Goal: Transaction & Acquisition: Book appointment/travel/reservation

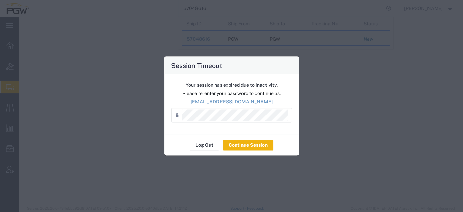
select select "28281"
select select "28253"
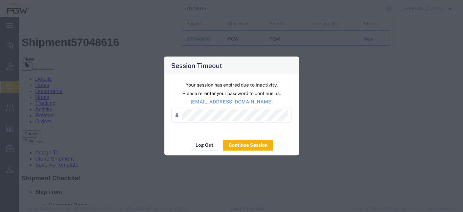
scroll to position [113, 0]
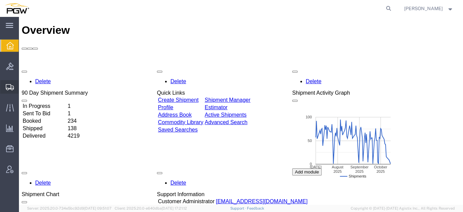
click at [0, 0] on span "Create from Template" at bounding box center [0, 0] width 0 height 0
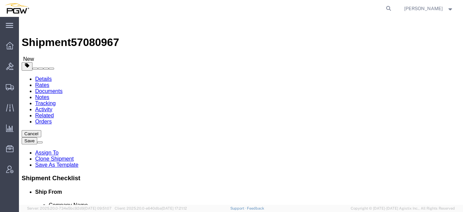
select select "28281"
select select "28253"
type input "566"
select select "28375"
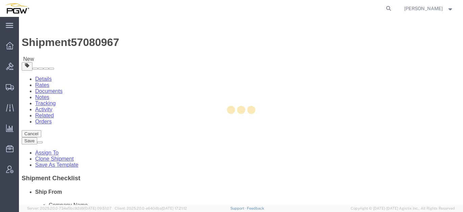
type input "5566"
type input "5566 Branch Manager"
type input "3419 W. D. Judge Dr"
type input "Build 100; Suite 120"
type input "Orlando"
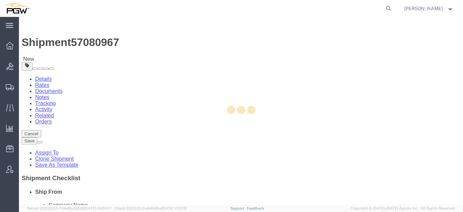
type input "32808"
type input "407-298-0333"
type input "lkqsp_o_pm_5566@pgwag.com"
select select "FL"
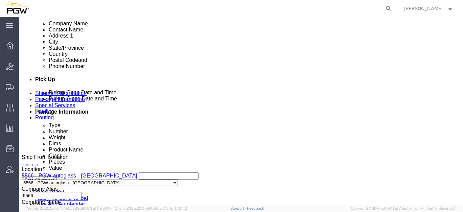
scroll to position [263, 0]
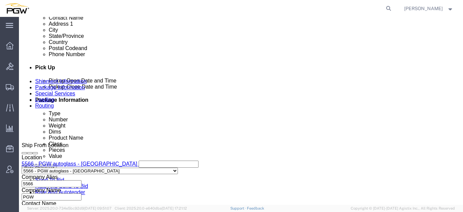
click ul "Edit Move to top Move to bottom Delete"
click link "Edit"
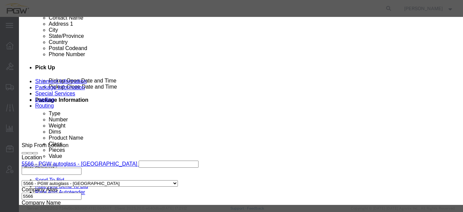
type input "566"
select select "28375"
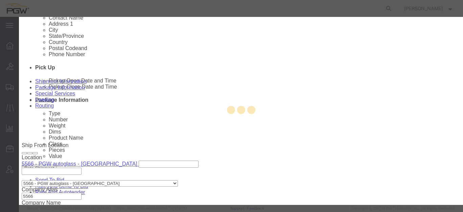
type input "5566"
type input "5566 Branch Manager"
type input "3419 W. D. Judge Dr"
type input "Build 100; Suite 120"
type input "Orlando"
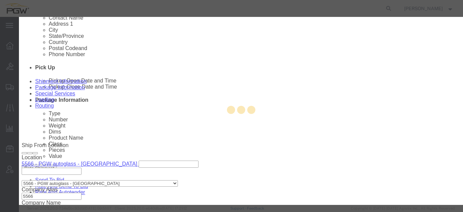
type input "32808"
type input "407-298-0333"
type input "lkqsp_o_pm_5566@pgwag.com"
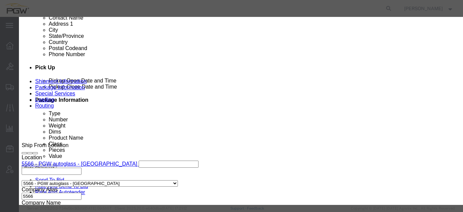
select select "FL"
click div "Oct 09 2025 12:46 PM"
type input "1:00 PM"
click button "Apply"
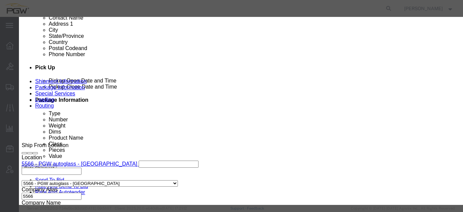
click button "Save"
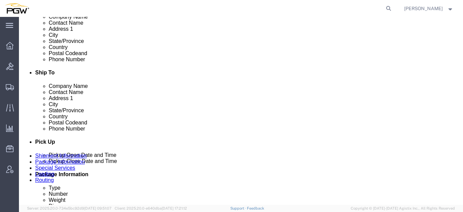
scroll to position [225, 0]
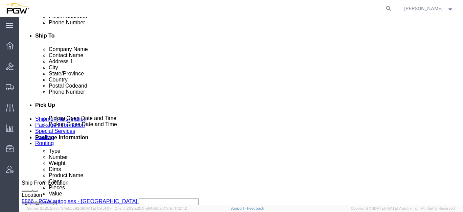
click button "Add Stop"
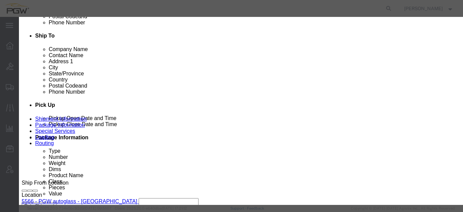
type input "627"
select select "28417"
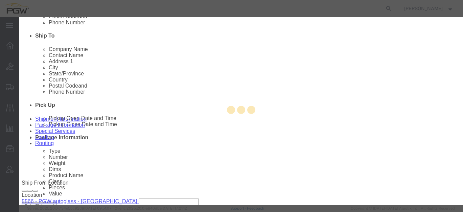
type input "5627"
type input "PGW"
type input "5627 Branch Manager"
type input "200 Commerce Dr NE"
type input "Columbia"
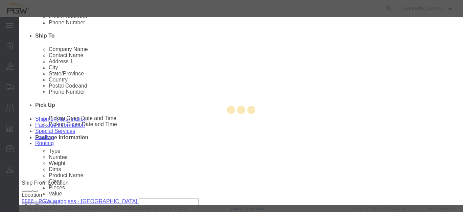
type input "29223"
type input "318-220-9900"
type input "lkqsp_o_pm_5627@pgwag.com"
checkbox input "true"
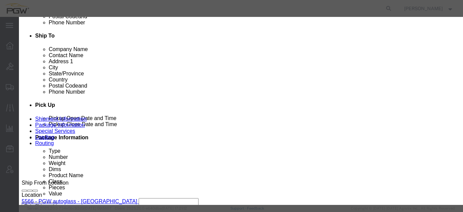
select select "SC"
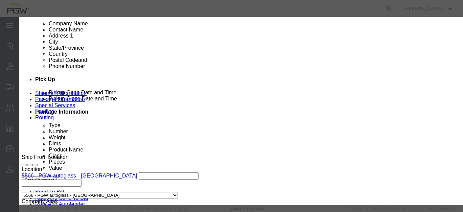
scroll to position [263, 0]
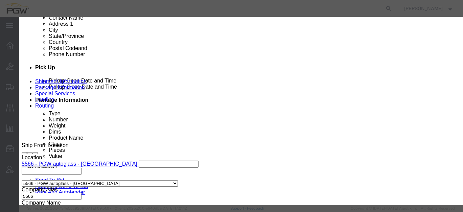
click div "Oct 09 2025 12:46 PM"
type input "2:00 PM"
click button "Apply"
click button "Save"
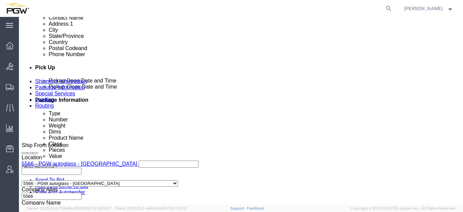
click link "Edit"
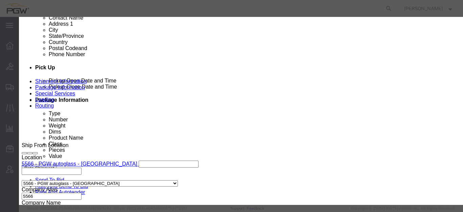
type input "627"
select select "28417"
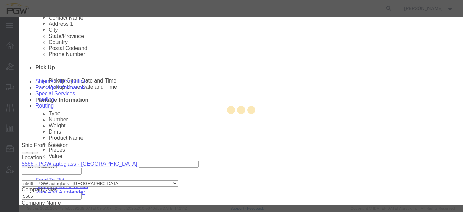
type input "5627"
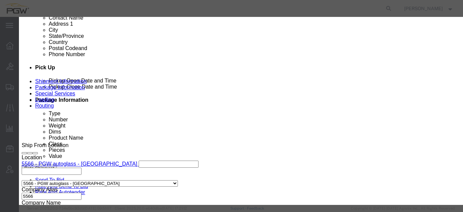
select select "SC"
click div "Oct 09 2025 2:00 PM"
click input "2:00 PM"
click button "Apply"
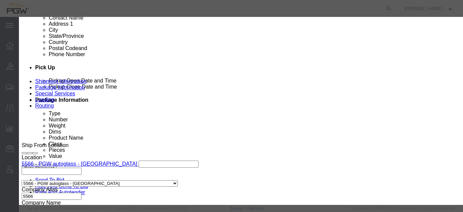
click div "Oct 10 2025 8:03 AM"
type input "8:30 AM"
click button "Apply"
click div "Oct 10 2025 9:03 AM"
type input "9:30 AM"
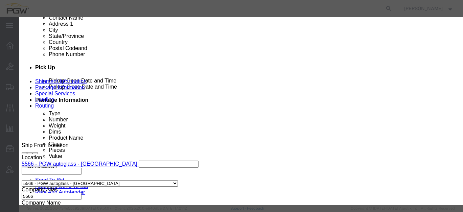
click button "Apply"
click button "Save"
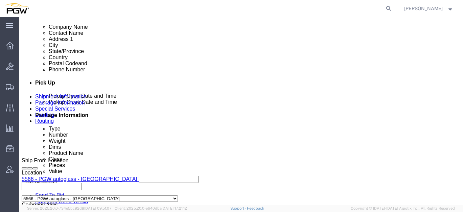
scroll to position [225, 0]
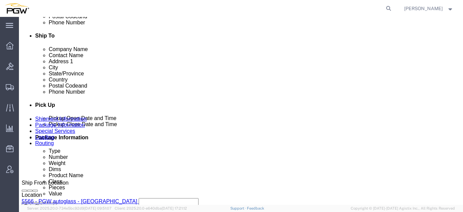
click button "Add Stop"
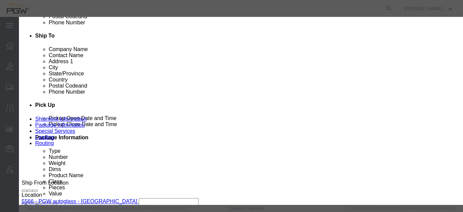
type input "600"
select select "28401"
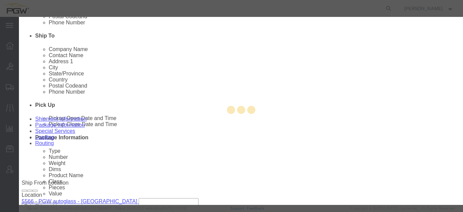
type input "5600"
type input "PGW"
type input "5600 Branch Manager"
type input "1706 Queen City Drive"
type input "Dock# 54"
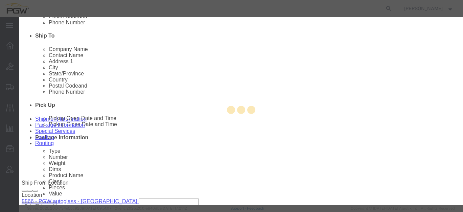
type input "Charlotte"
type input "28208"
type input "704-239-1122"
type input "lkqsp_o_pm_5600@pgwag.com"
checkbox input "true"
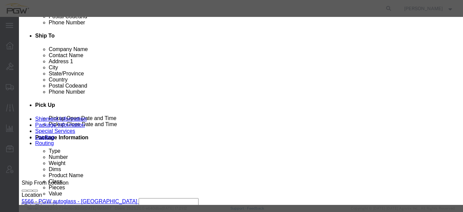
select select "NC"
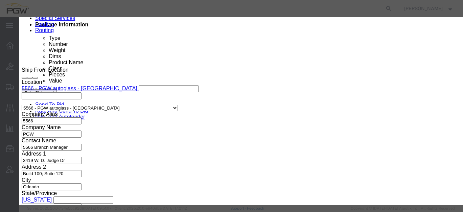
scroll to position [171, 0]
click div "Oct 09 2025 12:47 PM"
click input "12:47 PM"
type input "12:00 PM"
click button "Apply"
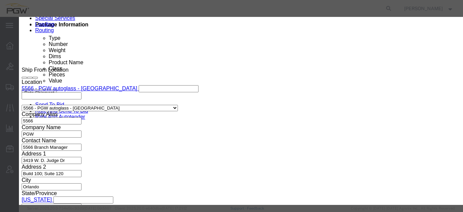
click button "Save"
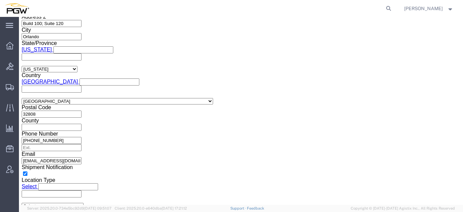
click div "Oct 09 2025 9:00 AM"
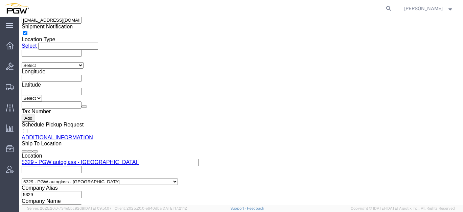
type input "1:00 PM"
click button "Apply"
click span "57080967"
copy span "57080967"
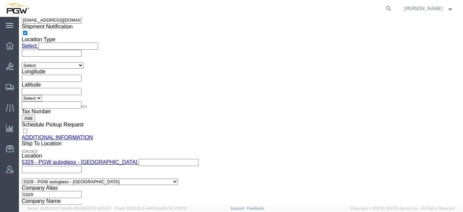
click input "54833650"
drag, startPoint x: 89, startPoint y: 83, endPoint x: 16, endPoint y: 80, distance: 73.9
click div "Select Account Type Activity ID Airline Appointment Number ASN Batch Request # …"
paste input "7080967"
click input "57080967"
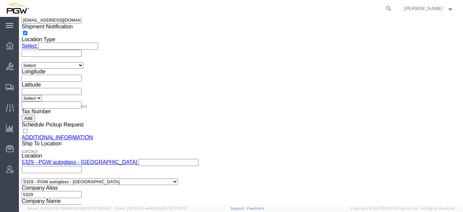
click input "57080967"
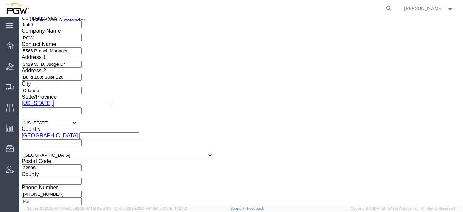
scroll to position [366, 0]
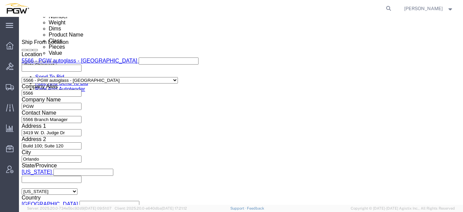
type input "57080967"
click link "Schedule appointment"
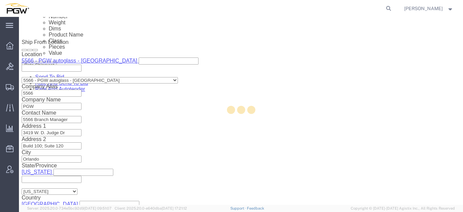
type input "delivery 57080967"
type input "[DATE]"
type input "4:00 PM"
type input "57080967"
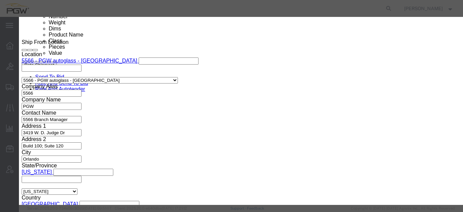
select select
drag, startPoint x: 139, startPoint y: 47, endPoint x: 88, endPoint y: 44, distance: 51.5
click div "Schedule Appointment Event Title delivery 57080967 Location Dock Select Glass L…"
click input "57080967"
click input "57080967 -"
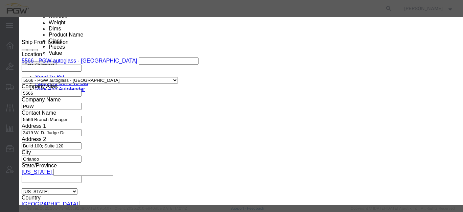
type input "57080967 - Orlando / Columbia / Charlotte"
drag, startPoint x: 164, startPoint y: 70, endPoint x: 162, endPoint y: 74, distance: 5.2
click select "Select Glass LTL Sundries Outbound Racks"
select select "3"
click select "Select Glass LTL Sundries Outbound Racks"
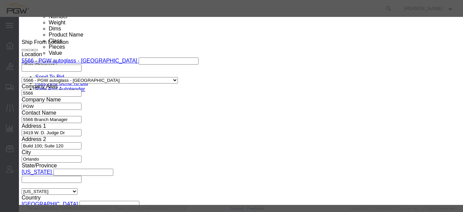
click input "[DATE]"
click td "13"
type input "10/13/2025"
click input "4:00 PM"
type input "12:00 AM"
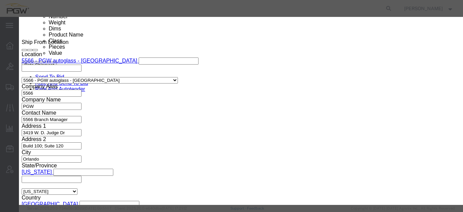
click select "Select 15 min 30 min 45 min 1 hr 2 hr 3 hr 4 hr"
select select "60"
click select "Select 15 min 30 min 45 min 1 hr 2 hr 3 hr 4 hr"
click button "Save"
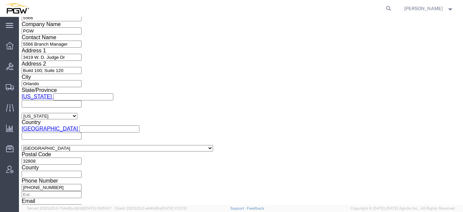
scroll to position [329, 0]
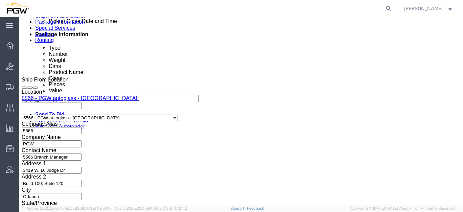
click icon
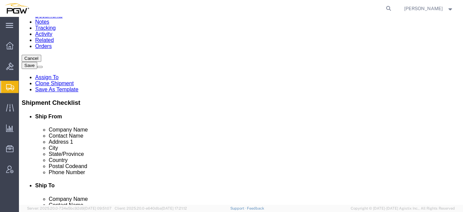
scroll to position [38, 0]
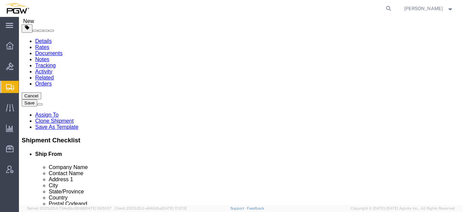
drag, startPoint x: 73, startPoint y: 103, endPoint x: 33, endPoint y: 95, distance: 40.6
click div "Package Type Select Bale(s) Basket(s) Bolt(s) Bottle(s) Buckets Bulk Bundle(s) …"
type input "3"
click input "44000.00"
drag, startPoint x: 85, startPoint y: 132, endPoint x: 6, endPoint y: 115, distance: 80.6
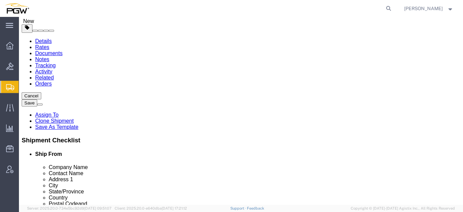
click div "Package Type Select Bale(s) Basket(s) Bolt(s) Bottle(s) Buckets Bulk Bundle(s) …"
type input "8000.00"
click dd "15.00 Each"
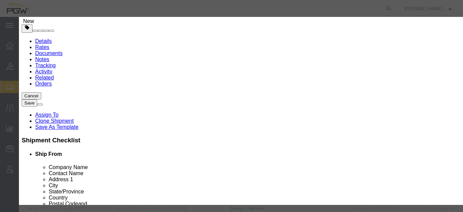
drag, startPoint x: 124, startPoint y: 63, endPoint x: 71, endPoint y: 58, distance: 52.7
click div "Product Name Steel Racks Pieces 15.00 Select Bag Barrels 100Board Feet Bottle B…"
type input "3.00"
click input "0.2"
drag, startPoint x: 125, startPoint y: 77, endPoint x: 60, endPoint y: 73, distance: 64.4
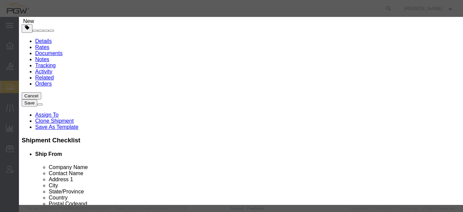
click div "Total Value 0.2 Select ADP AED AFN ALL AMD AOA ARS ATS AUD AWG AZN BAM BBD BDT …"
type input "1.00"
click button "Save & Close"
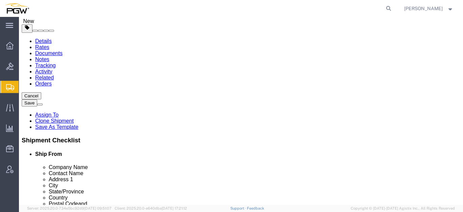
click span "button"
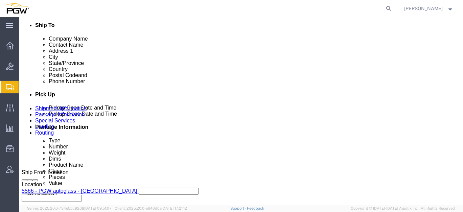
scroll to position [226, 0]
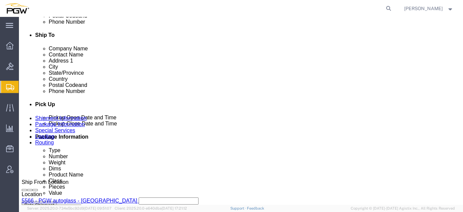
drag, startPoint x: 68, startPoint y: 82, endPoint x: 35, endPoint y: 78, distance: 33.4
click div "Number 3"
type input "4"
click input "8000.00"
drag, startPoint x: 81, startPoint y: 107, endPoint x: 23, endPoint y: 96, distance: 58.6
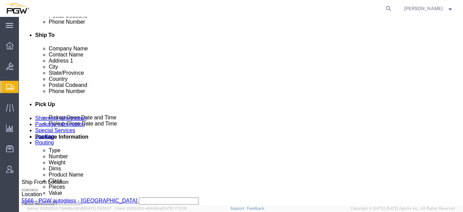
click div "Package Type Select Bale(s) Basket(s) Bolt(s) Bottle(s) Buckets Bulk Bundle(s) …"
type input "11000.00"
click dd "3.00 Each"
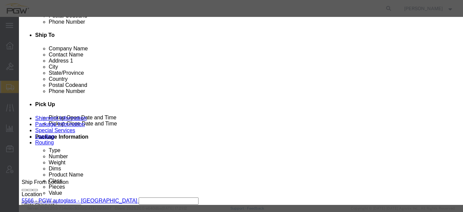
drag, startPoint x: 116, startPoint y: 64, endPoint x: 53, endPoint y: 54, distance: 63.7
click div "Product Name Steel Racks Pieces 3.00 Select Bag Barrels 100Board Feet Bottle Bo…"
type input "4.00"
click input "1.33"
drag, startPoint x: 122, startPoint y: 78, endPoint x: 62, endPoint y: 68, distance: 60.7
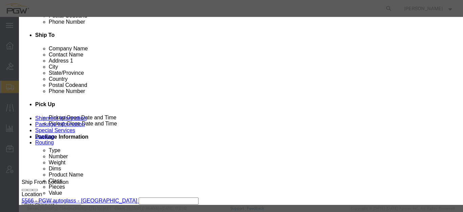
click div "Product Name Steel Racks Pieces 4.00 Select Bag Barrels 100Board Feet Bottle Bo…"
type input "1.00"
click button "Save & Close"
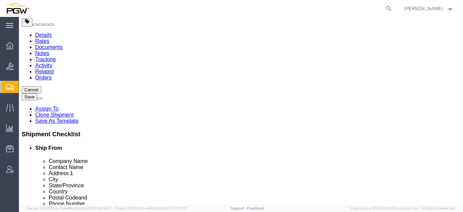
scroll to position [188, 0]
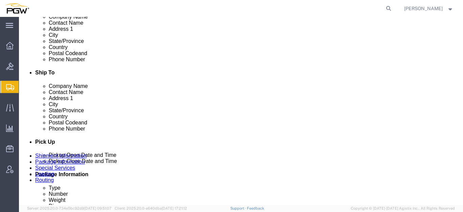
click span "button"
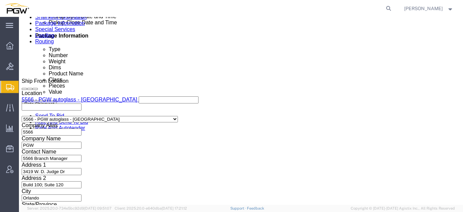
scroll to position [339, 0]
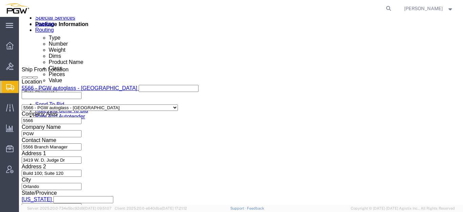
drag, startPoint x: 73, startPoint y: 129, endPoint x: 50, endPoint y: 128, distance: 22.7
click div "4"
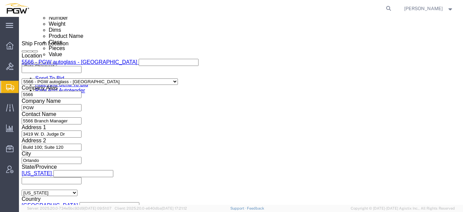
scroll to position [376, 0]
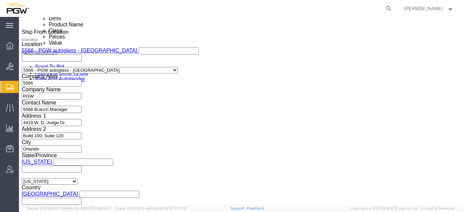
type input "7"
click input "11000.00"
drag, startPoint x: 85, startPoint y: 119, endPoint x: 40, endPoint y: 113, distance: 45.0
click div "Package Type Select Bale(s) Basket(s) Bolt(s) Bottle(s) Buckets Bulk Bundle(s) …"
type input "20000.00"
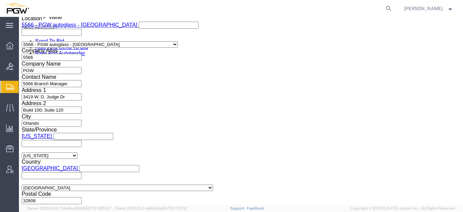
scroll to position [414, 0]
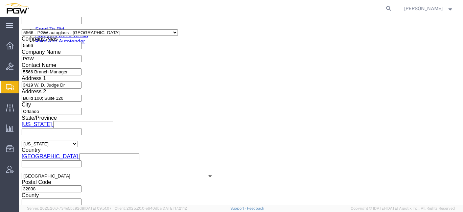
click dd "1.00 USD"
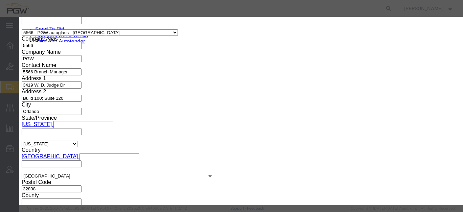
drag, startPoint x: 118, startPoint y: 66, endPoint x: 75, endPoint y: 61, distance: 43.0
click div "Pieces 4.00 Select Bag Barrels 100Board Feet Bottle Box Blister Pack Carats Can…"
type input "7.00"
click input "1.75"
drag, startPoint x: 134, startPoint y: 75, endPoint x: 75, endPoint y: 71, distance: 59.4
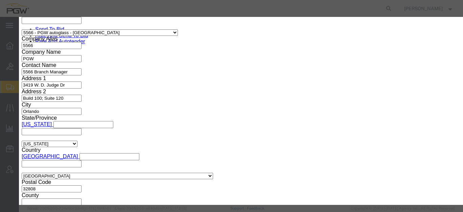
click div "Product Name Steel Racks Pieces 7.00 Select Bag Barrels 100Board Feet Bottle Bo…"
type input "1.00"
click button "Save & Close"
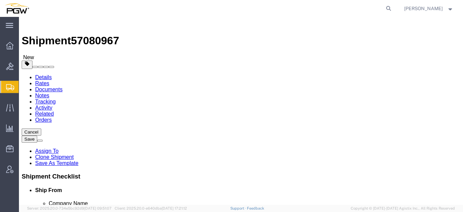
scroll to position [0, 0]
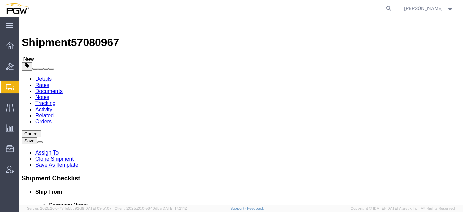
click icon
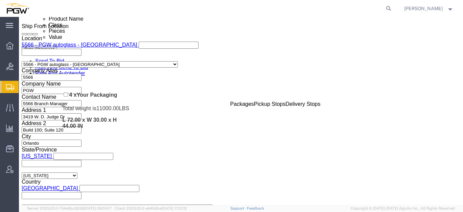
scroll to position [370, 0]
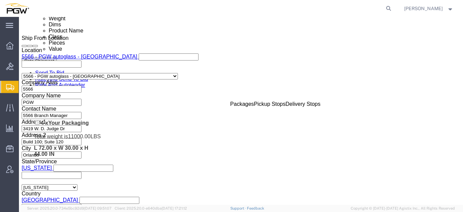
drag, startPoint x: 21, startPoint y: 99, endPoint x: 20, endPoint y: 108, distance: 8.9
click div "Pickups + Add Stop From : PGW - 5566 3419 W. D. Judge Dr, Build 100; Suite 120,…"
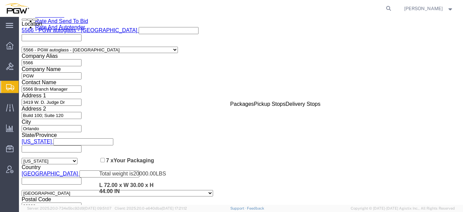
scroll to position [446, 0]
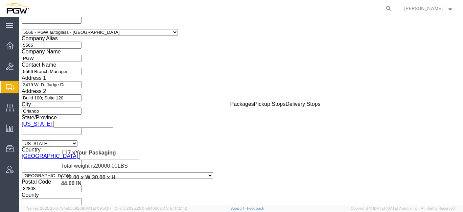
drag, startPoint x: 20, startPoint y: 127, endPoint x: 36, endPoint y: 125, distance: 15.4
click div "Pickups + Add Stop From : PGW - 5566 3419 W. D. Judge Dr, Build 100; Suite 120,…"
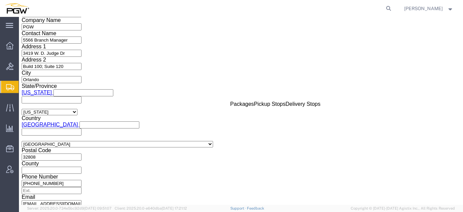
scroll to position [417, 0]
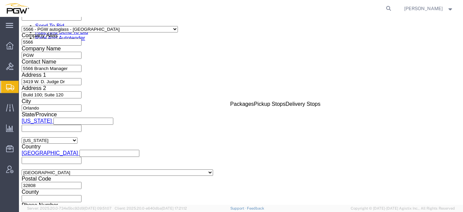
click link "Rates"
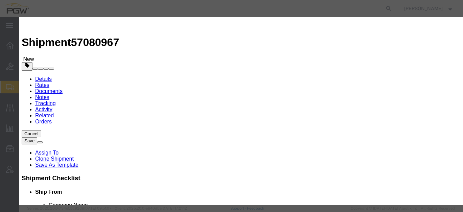
select select "4776"
select select "14292"
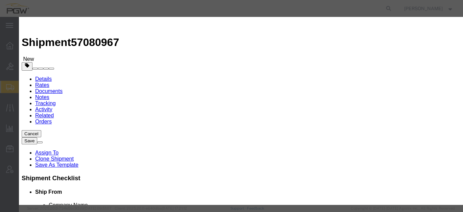
type input "1552.02"
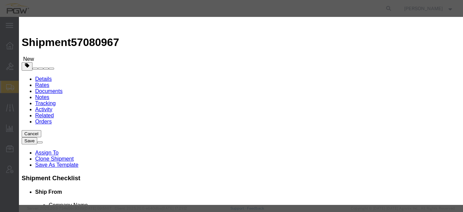
type input "1,552.02"
checkbox input "true"
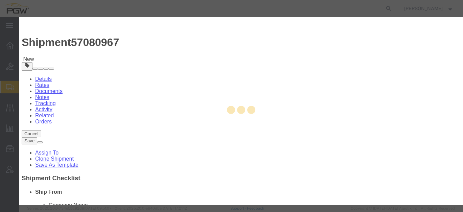
type input "[PERSON_NAME]"
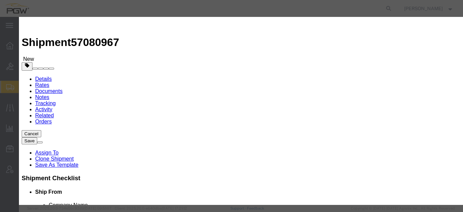
paste input "57080967"
type input "57080967"
type input "7402538648"
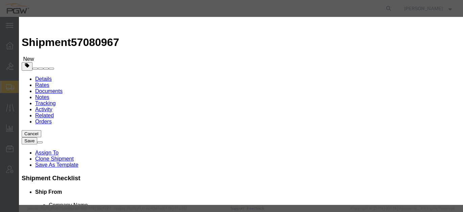
scroll to position [75, 0]
type input "10/13/2025"
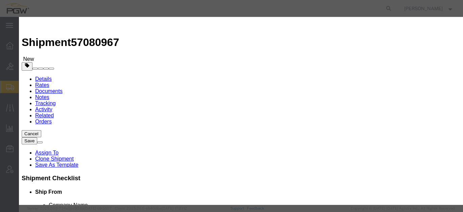
select select "2400"
